Goal: Transaction & Acquisition: Purchase product/service

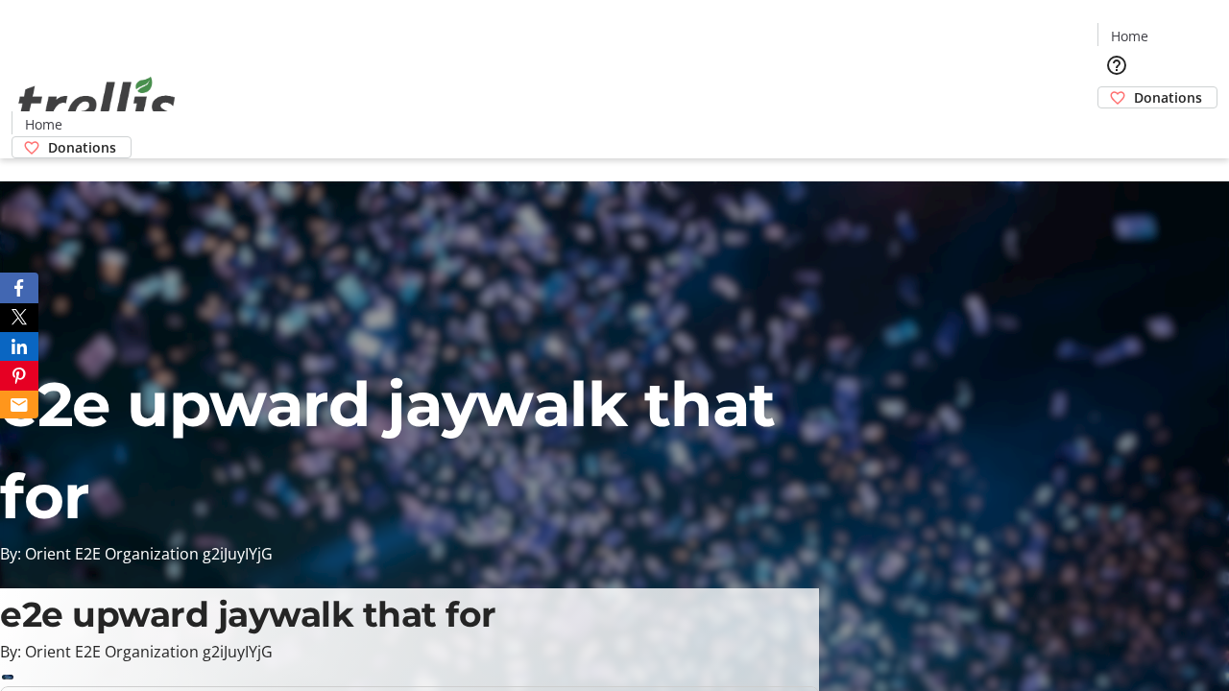
click at [1134, 87] on span "Donations" at bounding box center [1168, 97] width 68 height 20
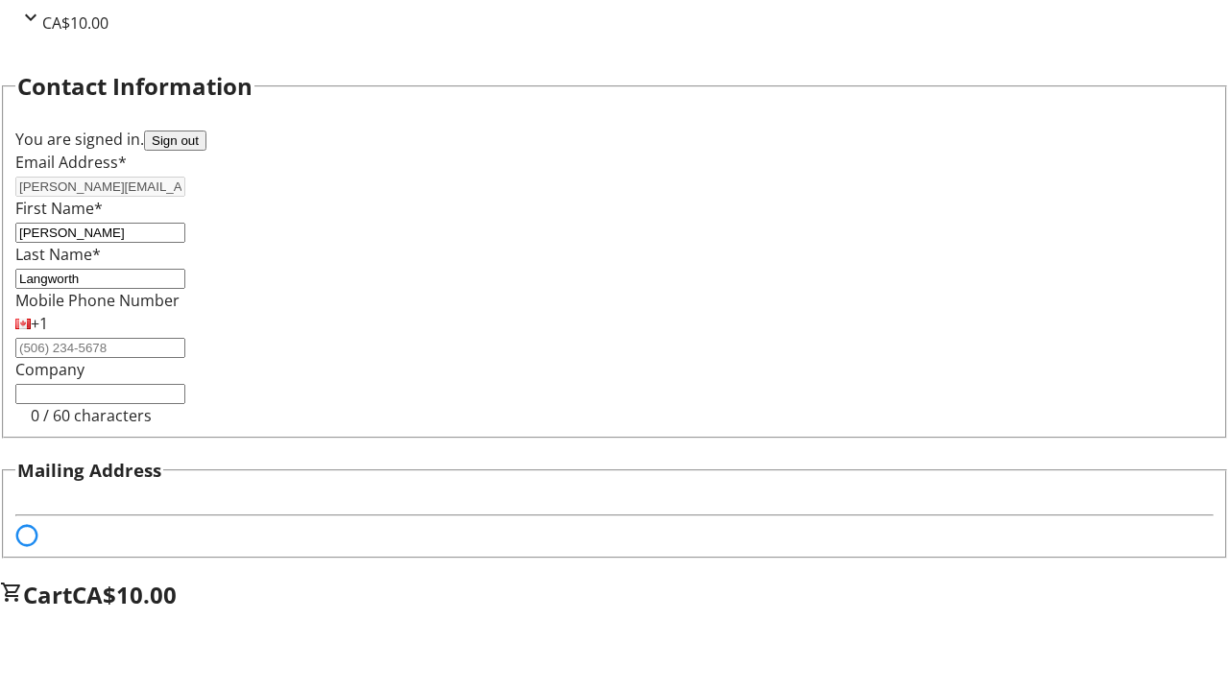
select select "BC"
select select "CA"
